Goal: Information Seeking & Learning: Stay updated

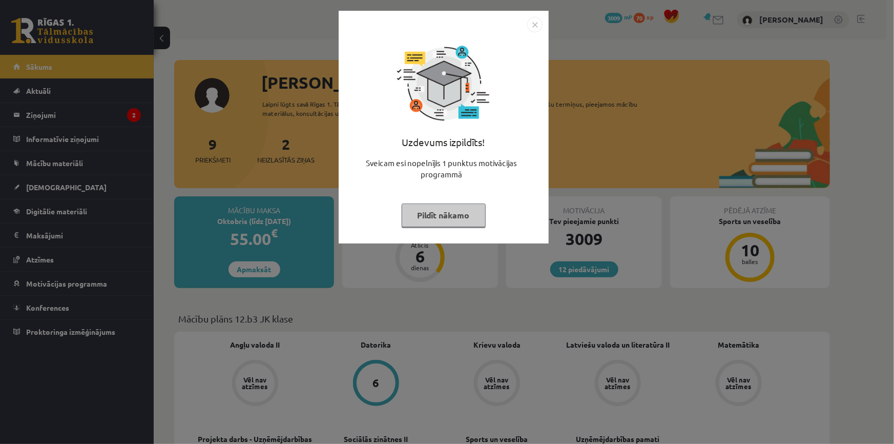
click at [466, 220] on button "Pildīt nākamo" at bounding box center [444, 215] width 84 height 24
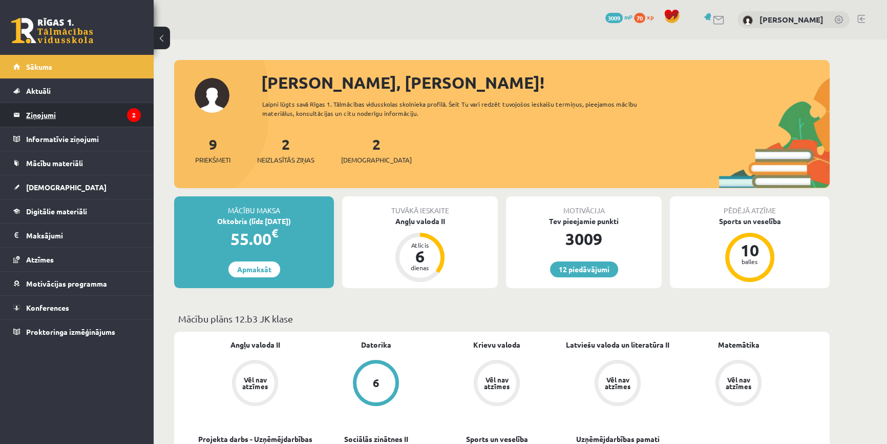
click at [130, 118] on icon "2" at bounding box center [134, 115] width 14 height 14
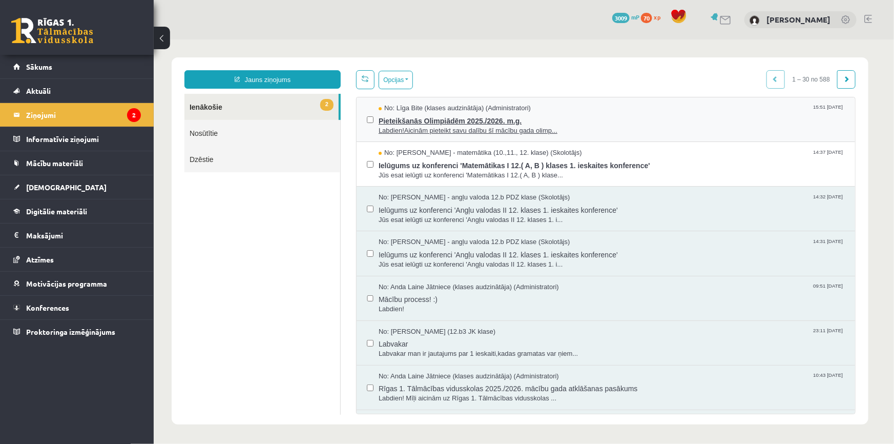
click at [417, 130] on span "Labdien!Aicinām pieteikt savu dalību šī mācību gada olimp..." at bounding box center [611, 131] width 466 height 10
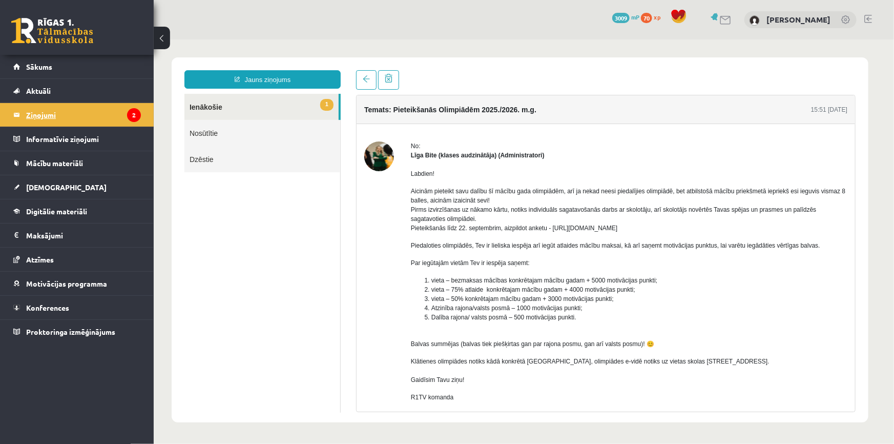
click at [97, 115] on legend "Ziņojumi 2" at bounding box center [83, 115] width 115 height 24
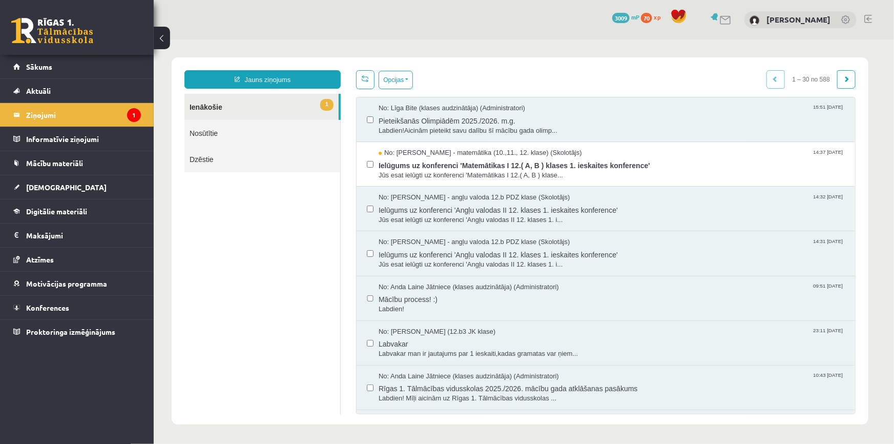
click at [45, 51] on div "12 Dāvanas 3009 mP 70 xp" at bounding box center [77, 27] width 154 height 55
click at [46, 42] on link at bounding box center [52, 31] width 82 height 26
